Goal: Communication & Community: Answer question/provide support

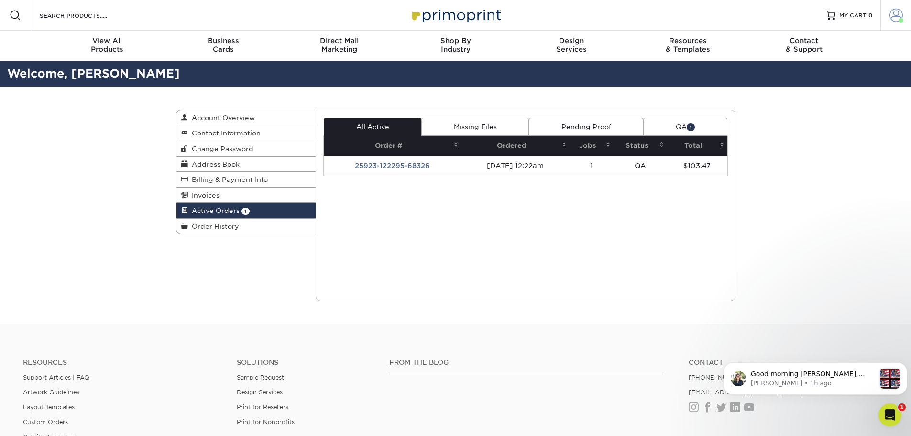
click at [904, 11] on link "Account" at bounding box center [896, 15] width 31 height 31
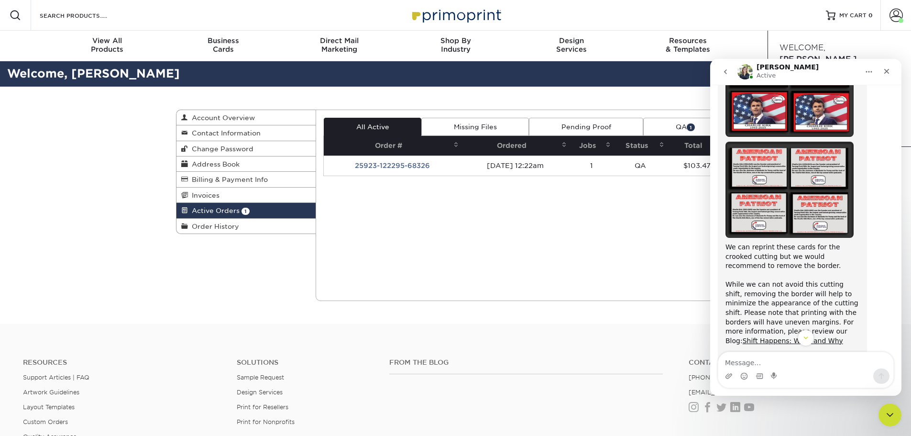
scroll to position [861, 0]
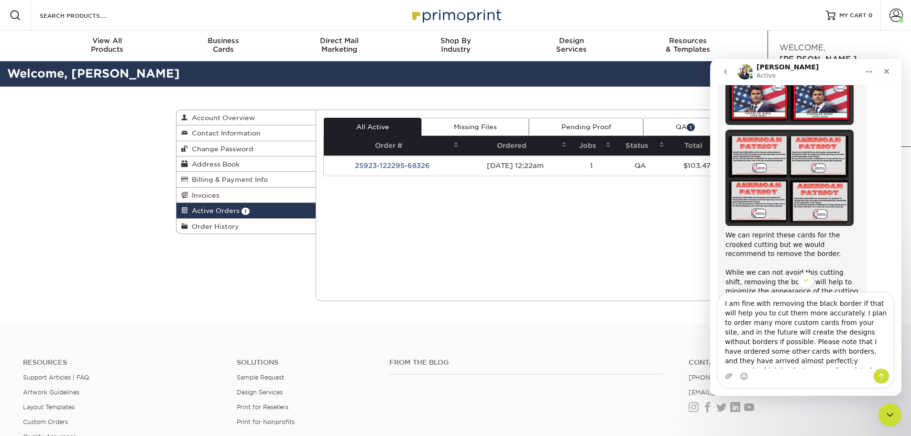
click at [856, 362] on textarea "I am fine with removing the black border if that will help you to cut them more…" at bounding box center [805, 331] width 175 height 76
click at [884, 363] on textarea "I am fine with removing the black border if that will help you to cut them more…" at bounding box center [805, 331] width 175 height 76
click at [744, 351] on textarea "I am fine with removing the black border if that will help you to cut them more…" at bounding box center [805, 331] width 175 height 76
click at [743, 345] on textarea "I am fine with removing the black border if that will help you to cut them more…" at bounding box center [805, 331] width 175 height 76
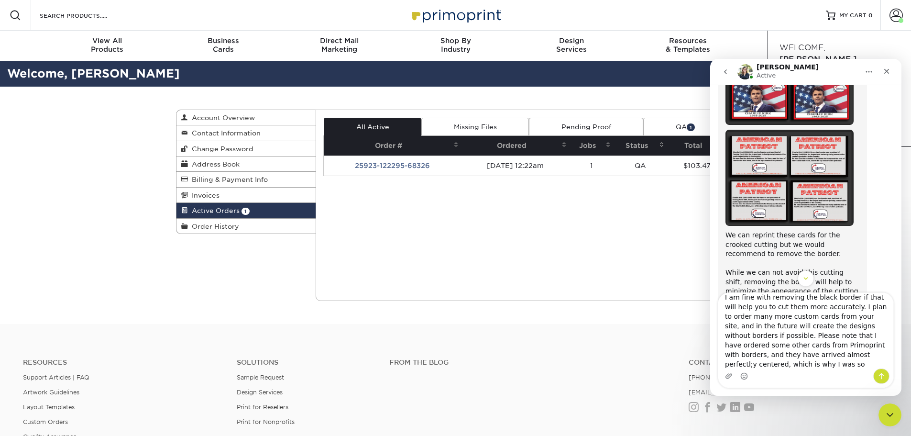
click at [768, 353] on textarea "I am fine with removing the black border if that will help you to cut them more…" at bounding box center [805, 331] width 175 height 76
click at [855, 361] on textarea "I am fine with removing the black border if that will help you to cut them more…" at bounding box center [805, 331] width 175 height 76
click at [842, 324] on textarea "I am fine with removing the black border if that will help you to cut them more…" at bounding box center [805, 331] width 175 height 76
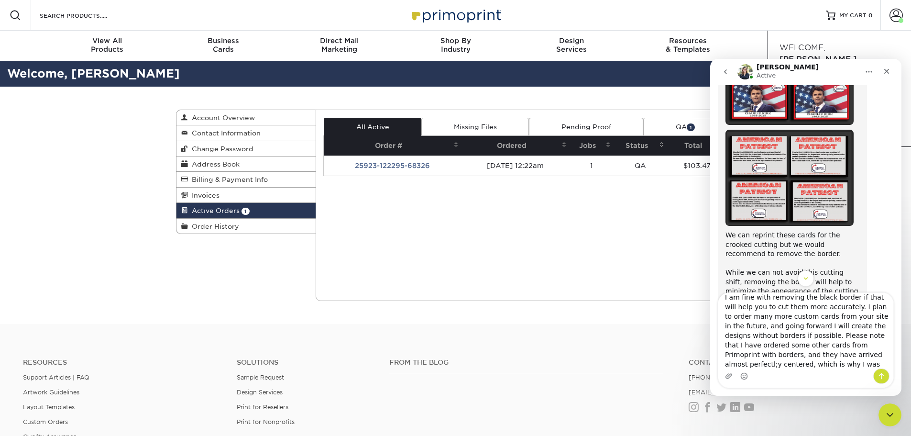
scroll to position [16, 0]
type textarea "I am fine with removing the black border if that will help you to cut them more…"
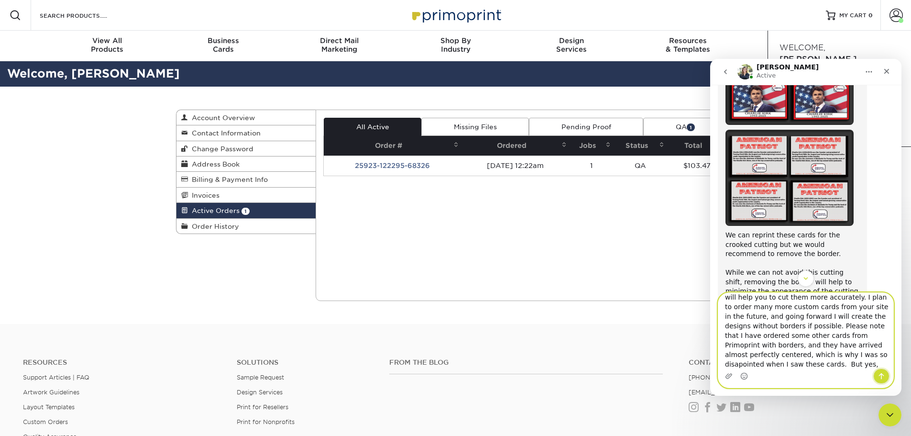
click at [881, 375] on icon "Send a message…" at bounding box center [882, 376] width 8 height 8
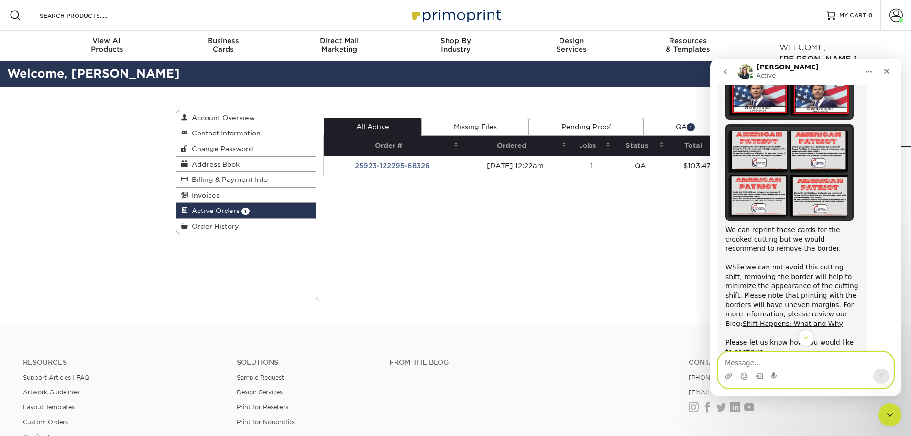
scroll to position [675, 0]
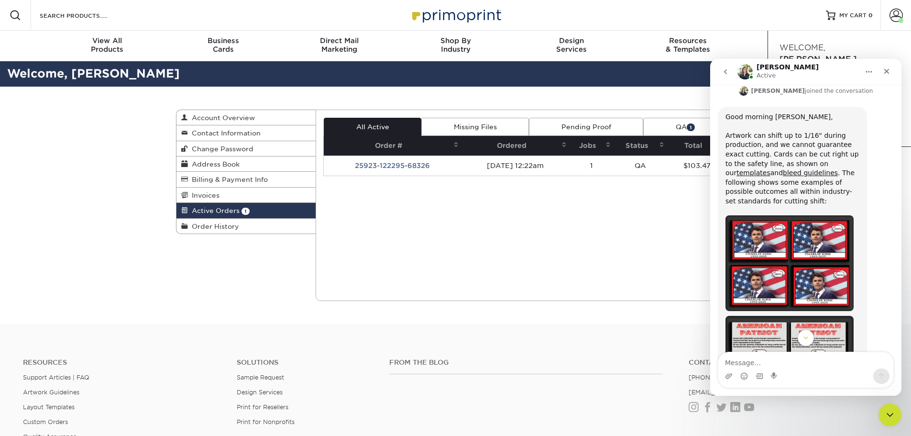
click at [805, 242] on img "Irene says…" at bounding box center [790, 263] width 128 height 96
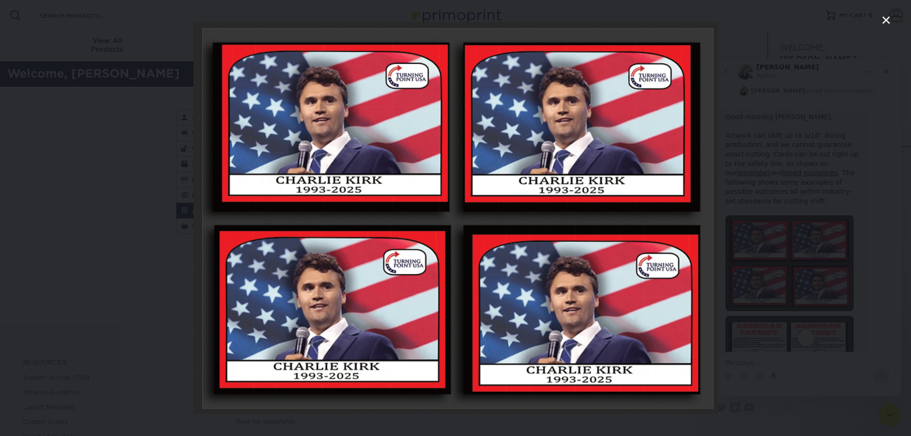
click at [889, 18] on icon "Close" at bounding box center [886, 19] width 11 height 11
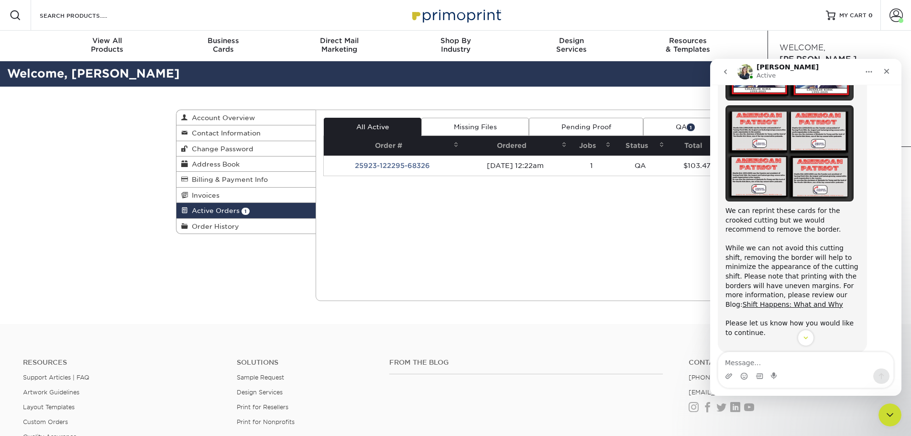
scroll to position [914, 0]
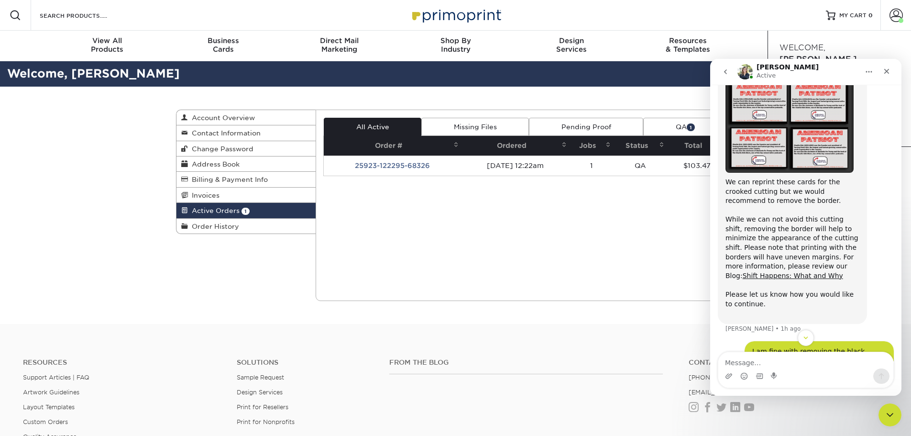
click at [634, 11] on div "Resources Menu Search Products Account [PERSON_NAME] Account Dashboard Active O…" at bounding box center [455, 15] width 911 height 31
click at [130, 166] on div "Active Orders Account Overview Contact Information Change Password Address Book…" at bounding box center [455, 205] width 911 height 237
click at [893, 72] on div "Close" at bounding box center [886, 71] width 17 height 17
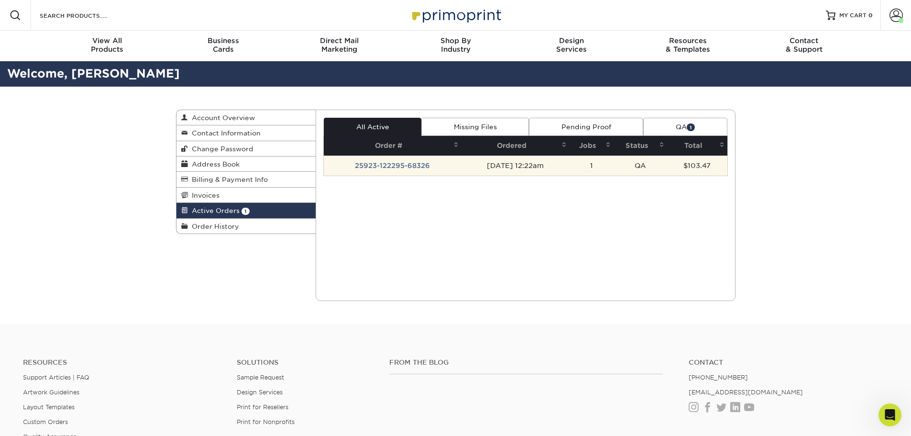
scroll to position [1058, 0]
click at [404, 165] on td "25923-122295-68326" at bounding box center [393, 165] width 138 height 20
